Goal: Navigation & Orientation: Find specific page/section

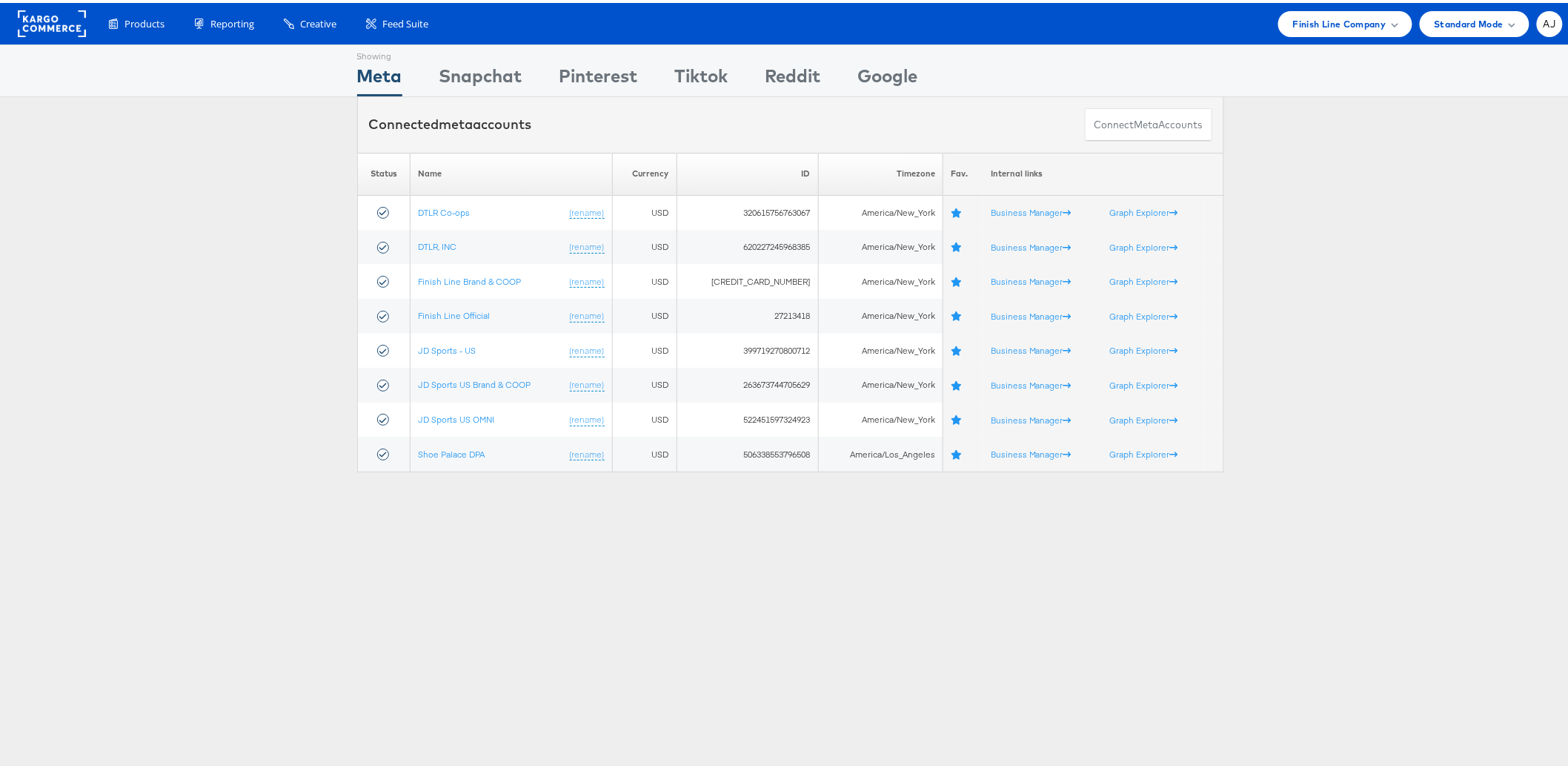
click at [84, 31] on rect at bounding box center [52, 21] width 68 height 27
click at [1334, 21] on span "Finish Line Company" at bounding box center [1340, 21] width 93 height 16
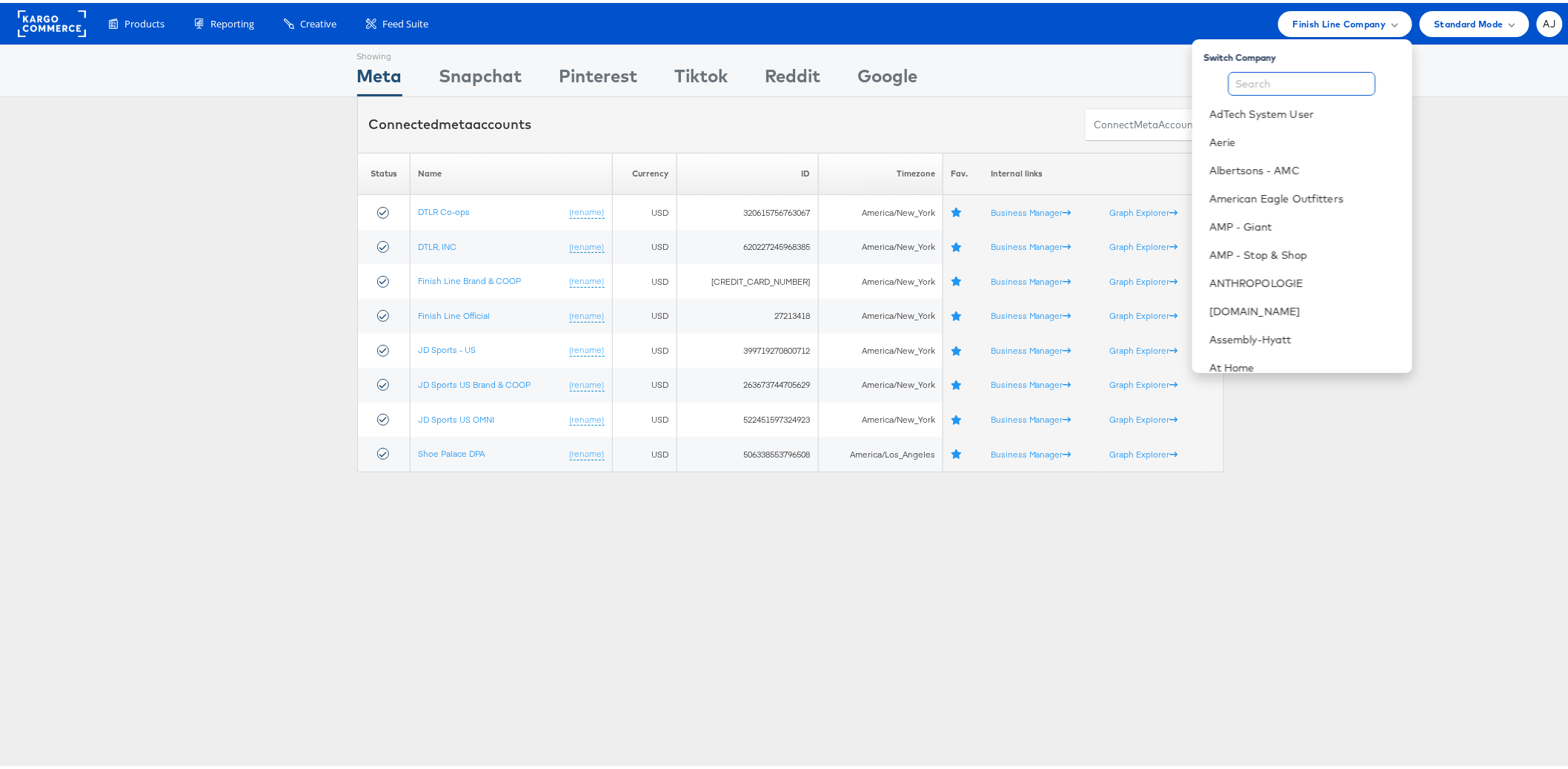
click at [1289, 82] on input "text" at bounding box center [1302, 81] width 147 height 23
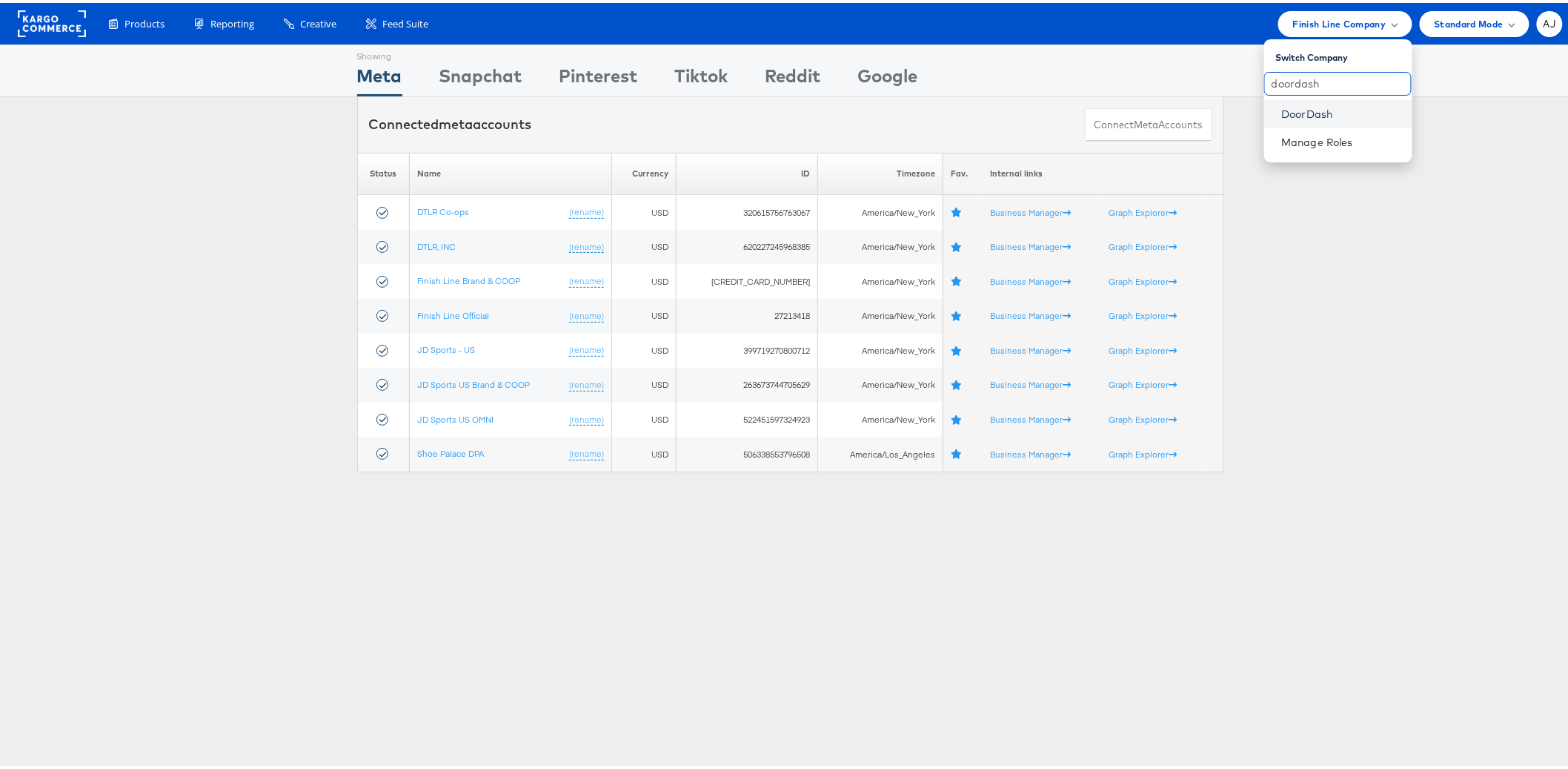
type input "doordash"
click at [1292, 112] on link "DoorDash" at bounding box center [1341, 112] width 118 height 15
